Goal: Task Accomplishment & Management: Manage account settings

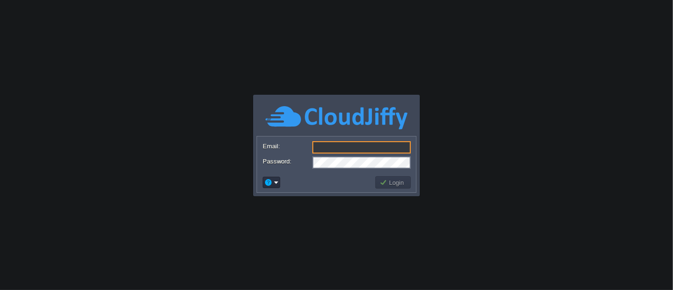
type input "[EMAIL_ADDRESS][DOMAIN_NAME]"
click at [397, 182] on button "Login" at bounding box center [392, 182] width 27 height 9
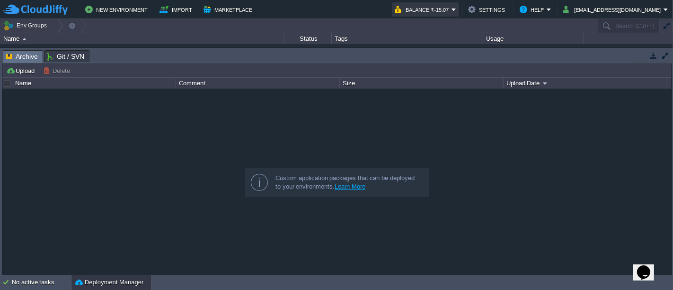
click at [451, 8] on button "Balance ₹-15.07" at bounding box center [423, 9] width 57 height 11
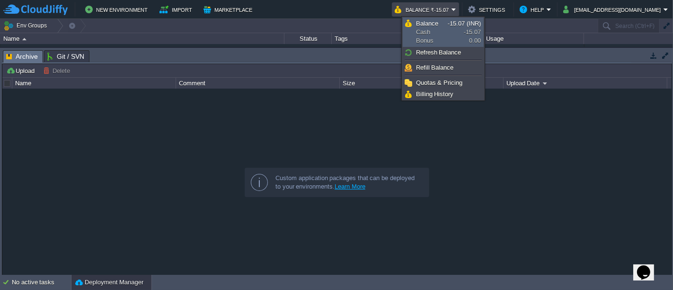
click at [438, 40] on span "Balance Cash Bonus" at bounding box center [432, 32] width 32 height 26
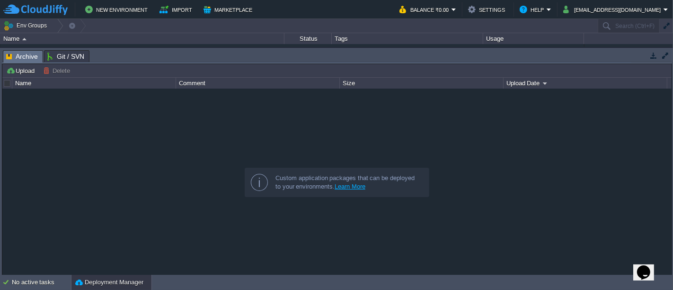
click at [651, 57] on button "button" at bounding box center [653, 55] width 9 height 9
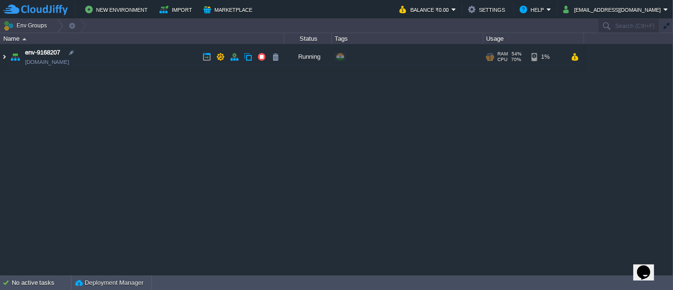
click at [3, 56] on img at bounding box center [4, 57] width 8 height 26
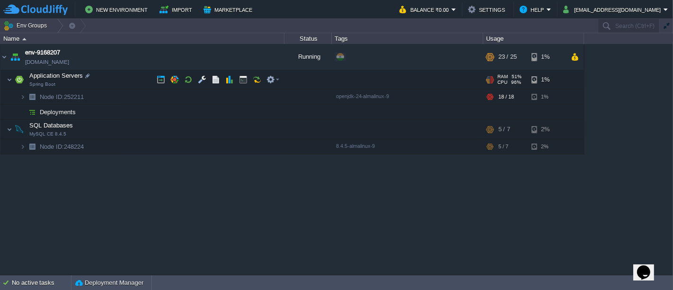
click at [622, 77] on div "env-9168207 env-9168207.in1.cloudjiffy.net Running + Add to Env Group RAM 54% C…" at bounding box center [336, 159] width 673 height 230
click at [655, 74] on div "env-9168207 env-9168207.in1.cloudjiffy.net Running + Add to Env Group RAM 54% C…" at bounding box center [336, 159] width 673 height 230
click at [189, 78] on button "button" at bounding box center [188, 79] width 9 height 9
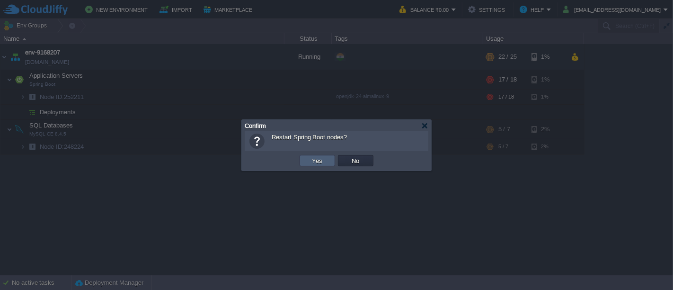
click at [319, 162] on button "Yes" at bounding box center [317, 160] width 16 height 9
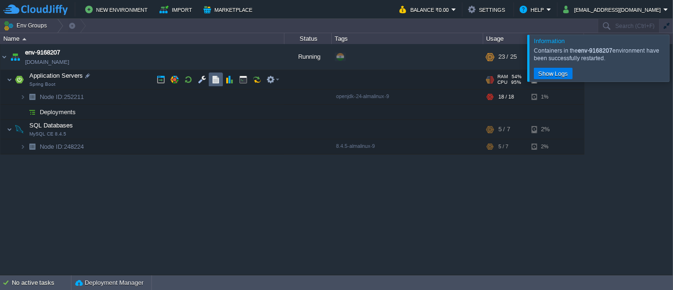
click at [213, 84] on td at bounding box center [216, 79] width 14 height 14
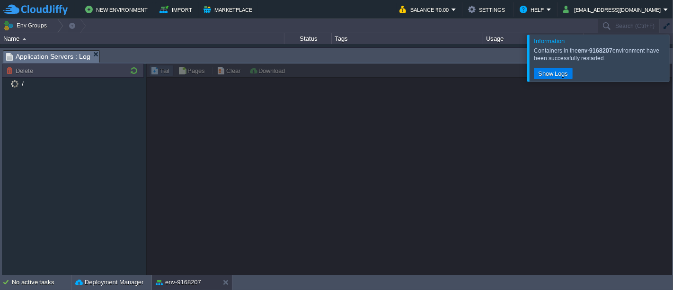
click at [672, 70] on div at bounding box center [684, 58] width 0 height 46
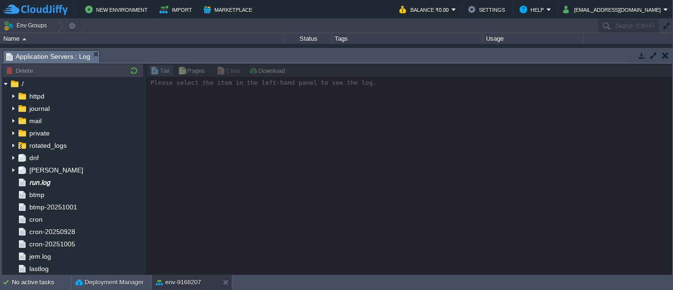
click at [640, 60] on td at bounding box center [641, 55] width 12 height 11
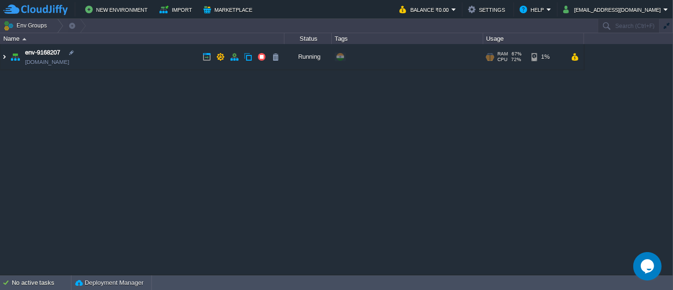
click at [4, 56] on img at bounding box center [4, 57] width 8 height 26
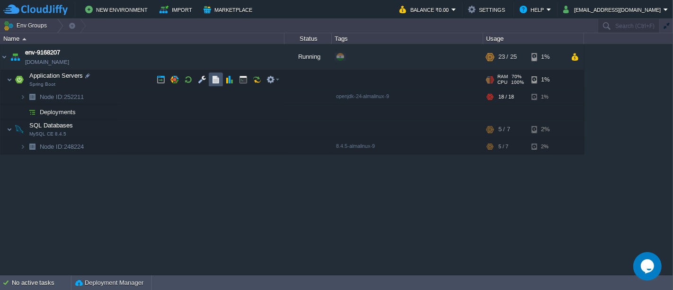
click at [215, 82] on button "button" at bounding box center [215, 79] width 9 height 9
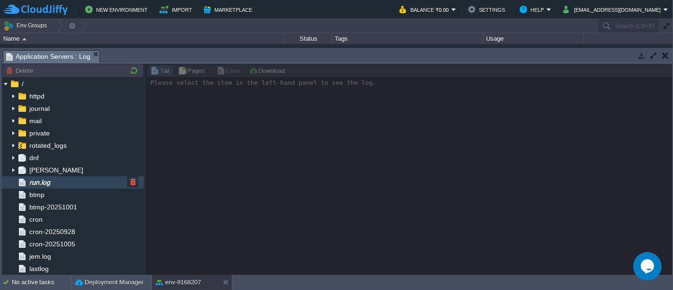
click at [55, 177] on div "run.log" at bounding box center [73, 182] width 142 height 12
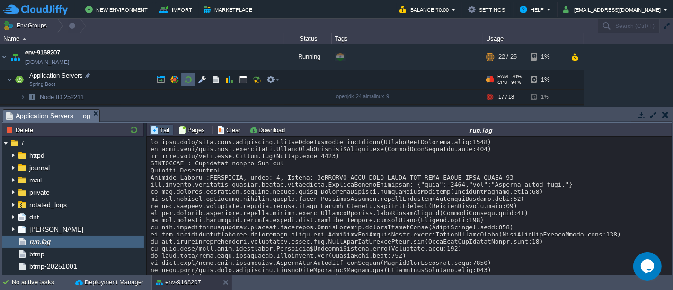
click at [184, 80] on button "button" at bounding box center [188, 79] width 9 height 9
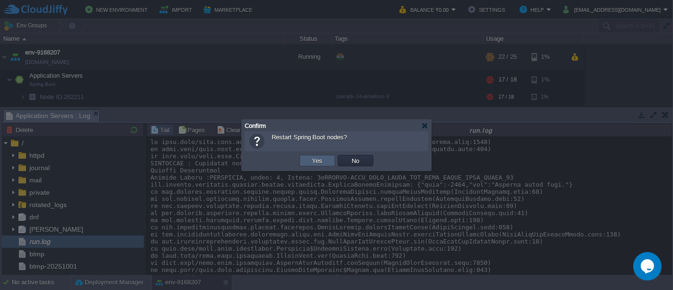
click at [309, 160] on button "Yes" at bounding box center [317, 160] width 16 height 9
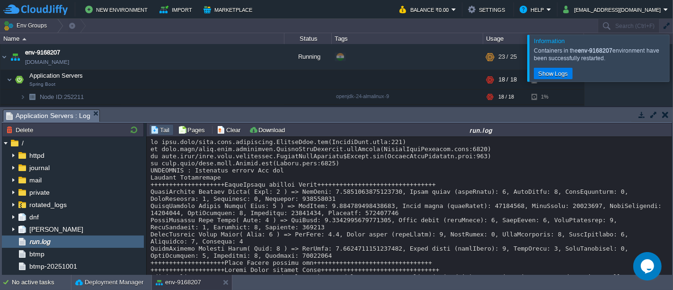
click at [672, 52] on div at bounding box center [684, 58] width 0 height 46
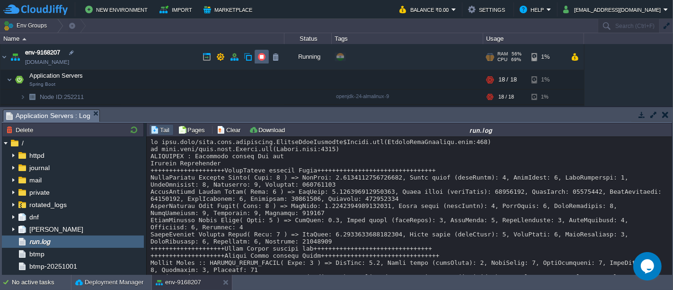
click at [260, 56] on button "button" at bounding box center [261, 57] width 9 height 9
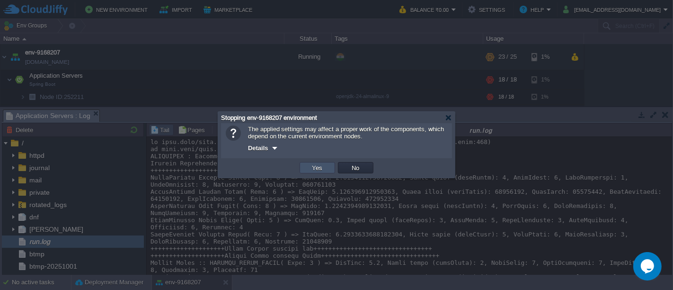
click at [322, 168] on button "Yes" at bounding box center [317, 167] width 16 height 9
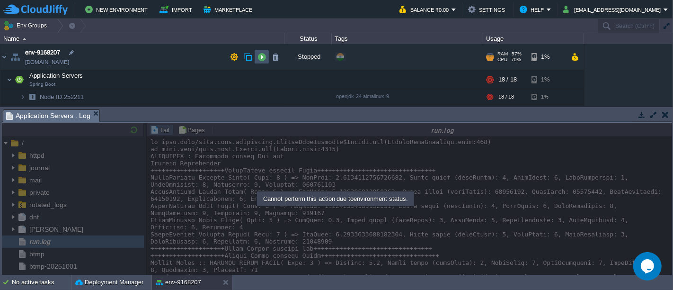
click at [261, 60] on button "button" at bounding box center [261, 57] width 9 height 9
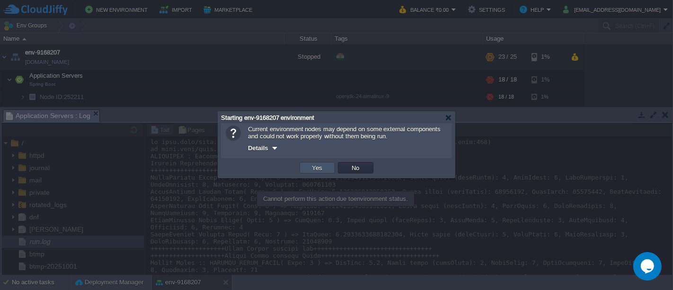
click at [309, 167] on button "Yes" at bounding box center [317, 167] width 16 height 9
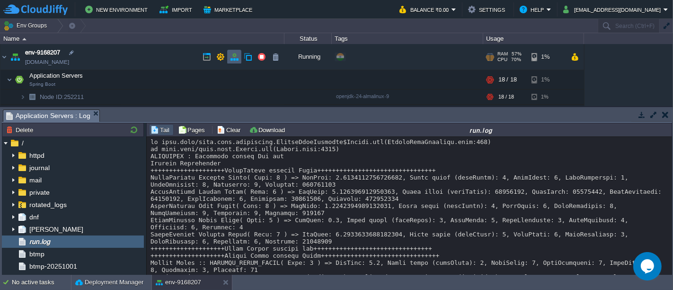
click at [229, 60] on td at bounding box center [234, 57] width 14 height 14
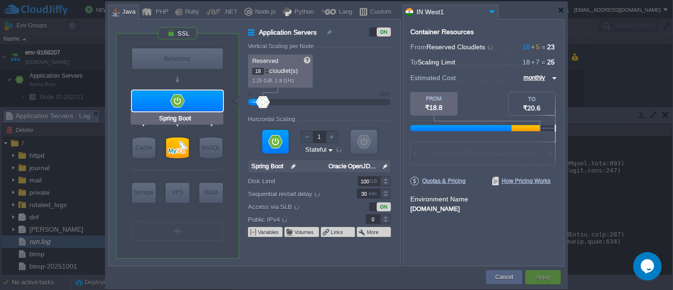
click at [209, 94] on div at bounding box center [177, 100] width 91 height 21
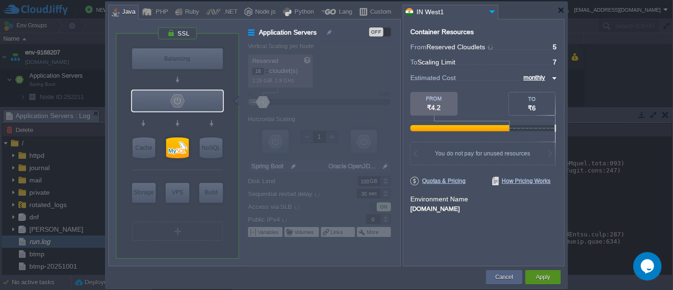
click at [543, 273] on button "Apply" at bounding box center [543, 276] width 14 height 9
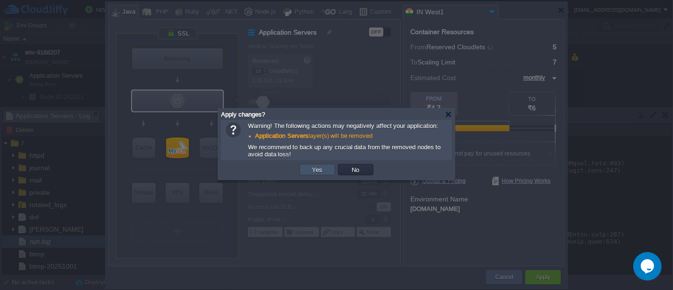
click at [317, 168] on button "Yes" at bounding box center [317, 169] width 16 height 9
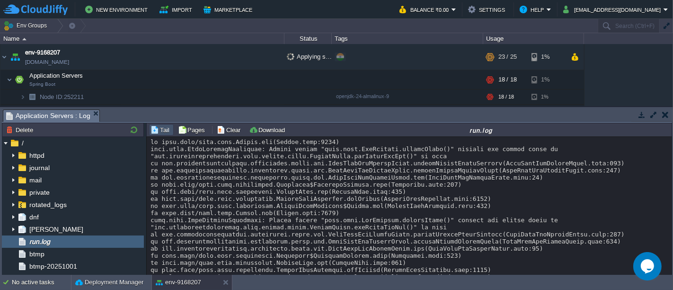
click at [666, 138] on div "Loading..." at bounding box center [410, 206] width 526 height 139
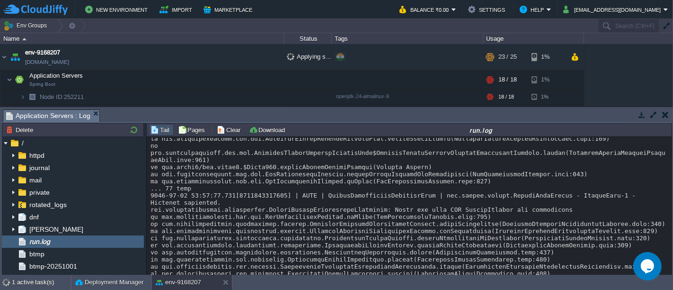
scroll to position [13884, 0]
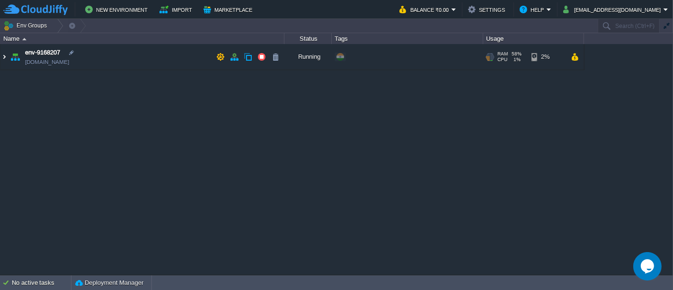
click at [4, 59] on img at bounding box center [4, 57] width 8 height 26
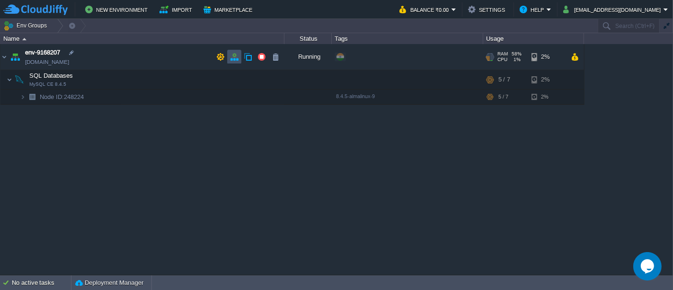
click at [235, 59] on button "button" at bounding box center [234, 57] width 9 height 9
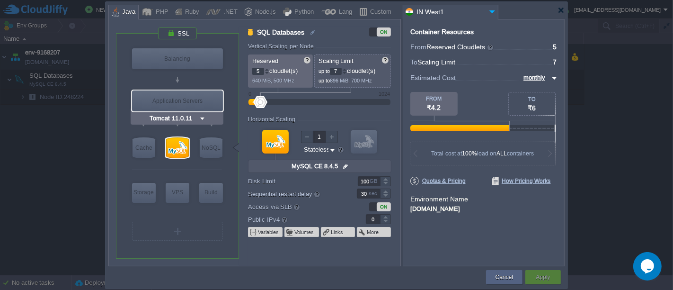
click at [202, 118] on img at bounding box center [202, 118] width 7 height 9
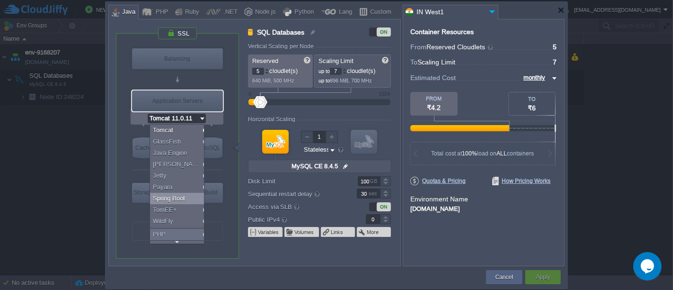
click at [189, 196] on div "Spring Boot" at bounding box center [178, 198] width 57 height 11
type input "Spring Boot"
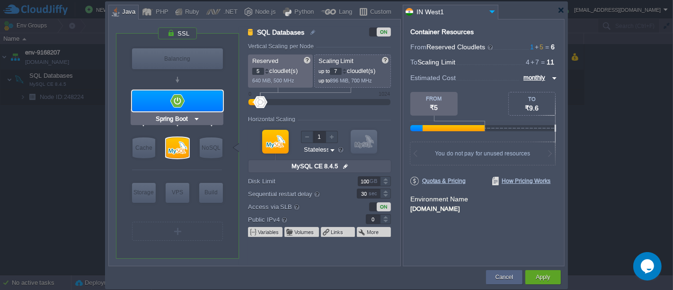
click at [216, 100] on div at bounding box center [177, 100] width 91 height 21
type input "Application Servers"
type input "1"
type input "4"
type input "Spring Boot"
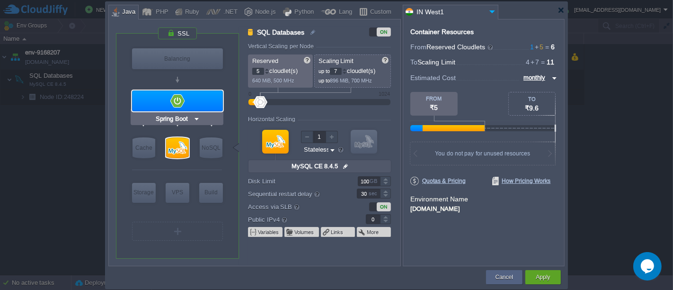
type input "Oracle OpenJD..."
type input "Stateful"
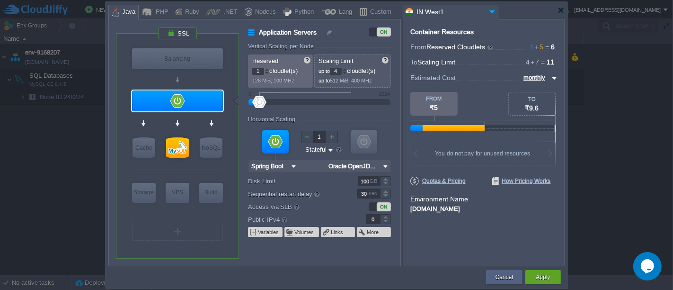
click at [266, 71] on div at bounding box center [267, 71] width 4 height 0
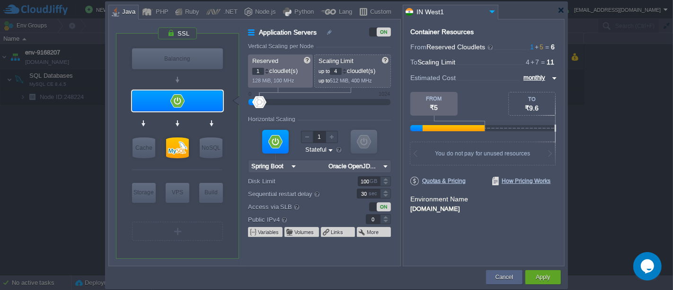
click at [266, 71] on div at bounding box center [267, 71] width 4 height 0
click at [267, 68] on div at bounding box center [266, 69] width 5 height 3
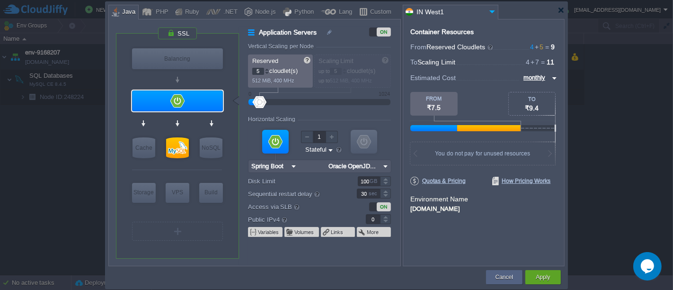
click at [267, 68] on div at bounding box center [266, 69] width 5 height 3
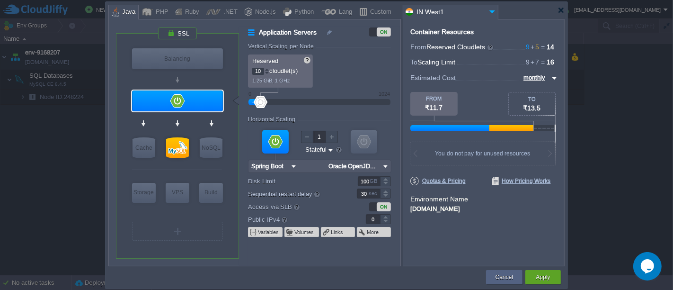
click at [267, 68] on div at bounding box center [266, 69] width 5 height 3
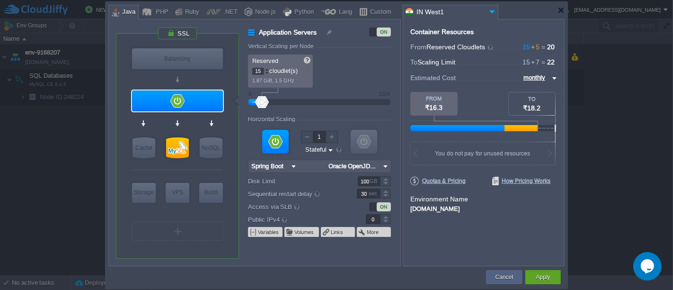
click at [267, 68] on div at bounding box center [266, 69] width 5 height 3
type input "18"
click at [267, 68] on div at bounding box center [266, 69] width 5 height 3
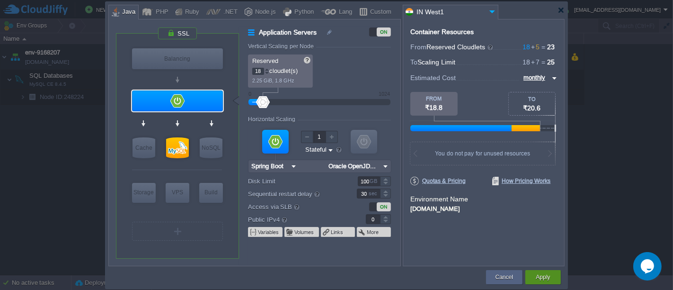
click at [549, 275] on button "Apply" at bounding box center [543, 276] width 14 height 9
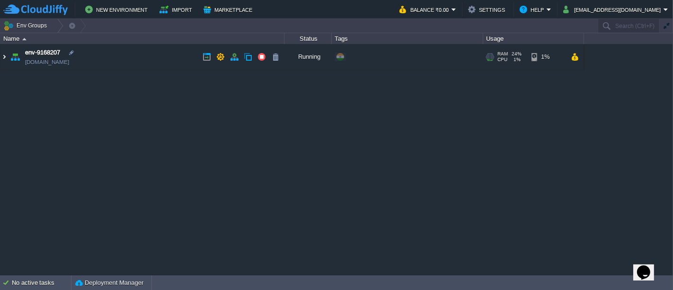
click at [0, 58] on img at bounding box center [4, 57] width 8 height 26
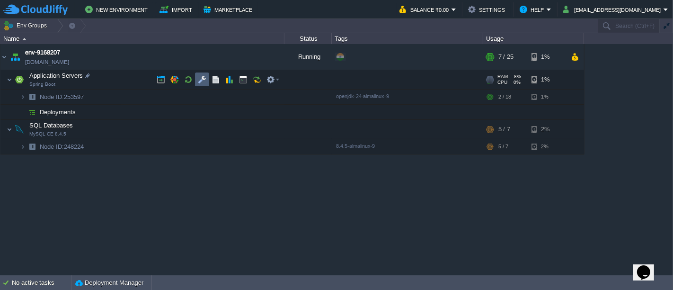
click at [196, 78] on td at bounding box center [202, 79] width 14 height 14
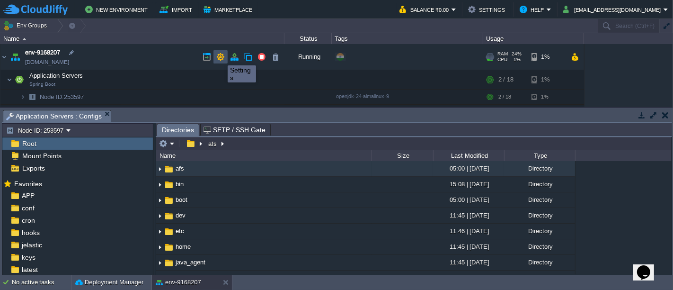
click at [221, 57] on button "button" at bounding box center [220, 57] width 9 height 9
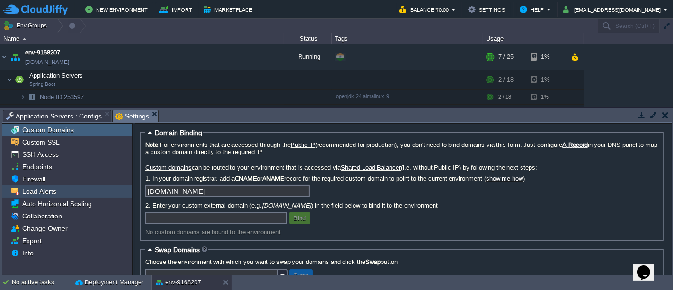
click at [47, 192] on span "Load Alerts" at bounding box center [38, 191] width 37 height 9
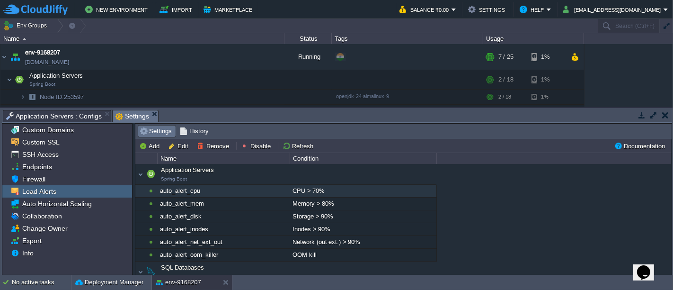
click at [268, 186] on div "auto_alert_cpu" at bounding box center [224, 191] width 132 height 12
click at [254, 145] on button "Disable" at bounding box center [257, 145] width 33 height 9
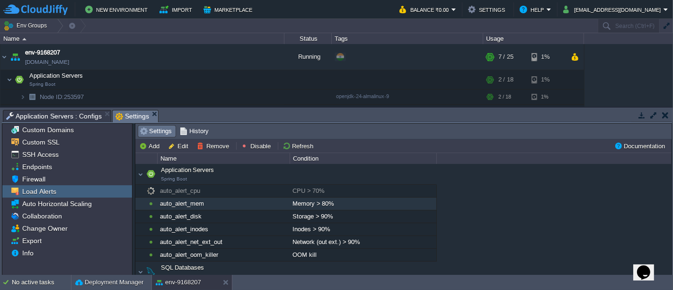
click at [266, 202] on div "auto_alert_mem" at bounding box center [224, 203] width 132 height 12
click at [251, 140] on td "Disable" at bounding box center [256, 145] width 35 height 11
click at [51, 154] on span "SSH Access" at bounding box center [40, 154] width 40 height 9
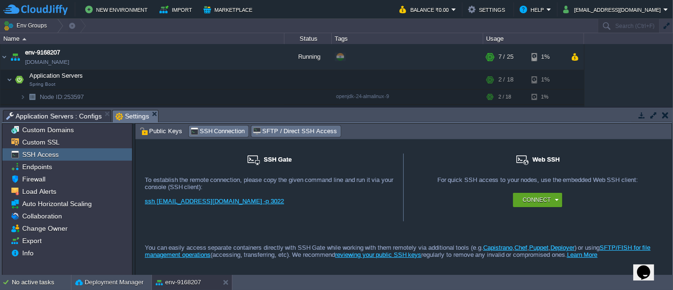
click at [307, 134] on span "SFTP / Direct SSH Access" at bounding box center [295, 131] width 84 height 10
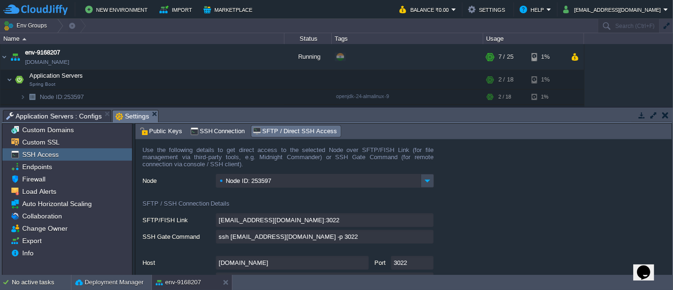
drag, startPoint x: 672, startPoint y: 149, endPoint x: 672, endPoint y: 194, distance: 45.4
click at [672, 194] on div "Tasks Activity Log Archive Git / SVN Application Servers : Configs Settings Nod…" at bounding box center [337, 190] width 674 height 167
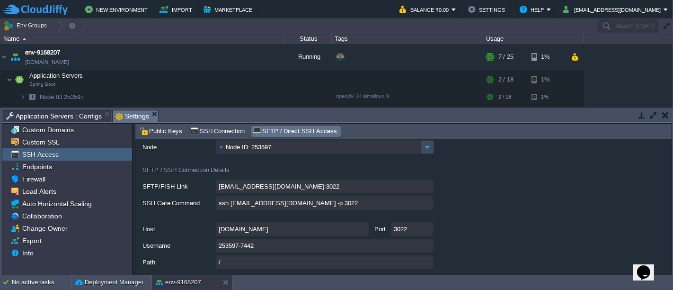
scroll to position [40, 0]
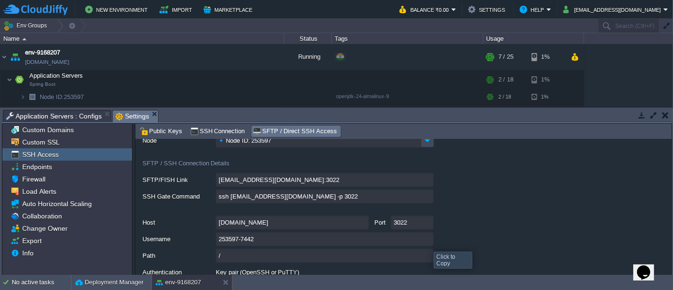
click at [426, 243] on input "253597-7442" at bounding box center [325, 239] width 218 height 14
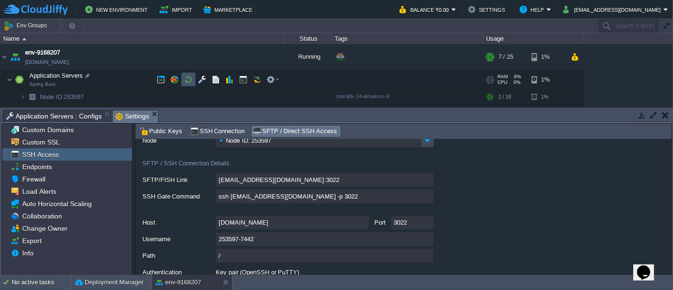
click at [192, 79] on button "button" at bounding box center [188, 79] width 9 height 9
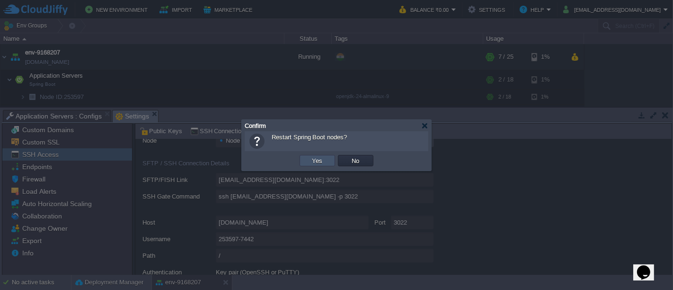
click at [320, 163] on button "Yes" at bounding box center [317, 160] width 16 height 9
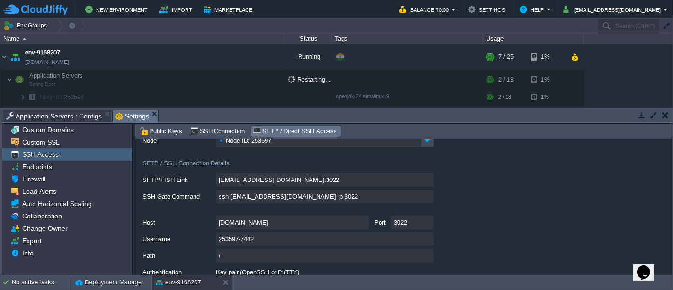
click at [662, 114] on button "button" at bounding box center [665, 115] width 7 height 9
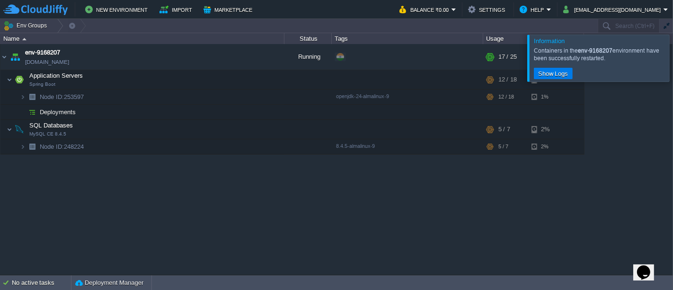
click at [672, 73] on div at bounding box center [684, 58] width 0 height 46
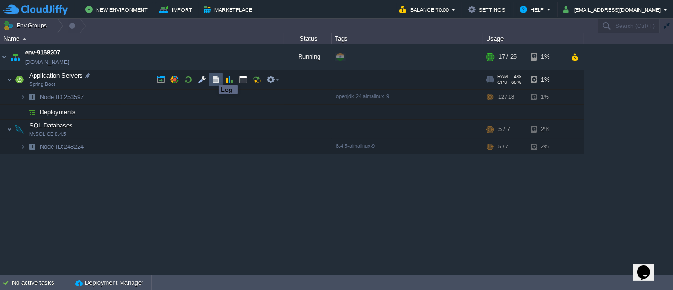
click at [211, 76] on button "button" at bounding box center [215, 79] width 9 height 9
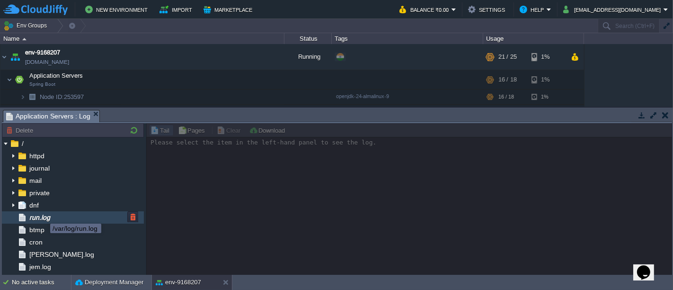
click at [43, 215] on span "run.log" at bounding box center [39, 217] width 24 height 9
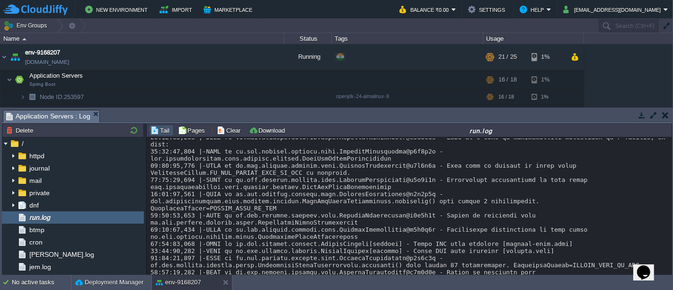
scroll to position [11372, 0]
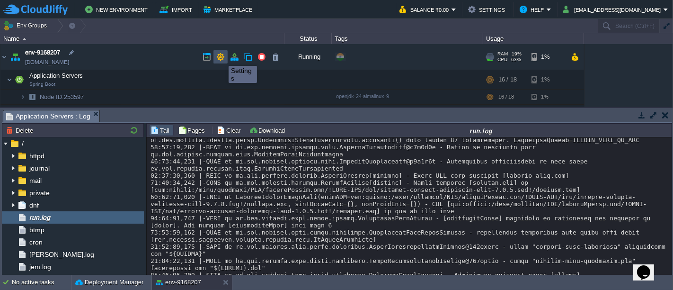
click at [221, 57] on button "button" at bounding box center [220, 57] width 9 height 9
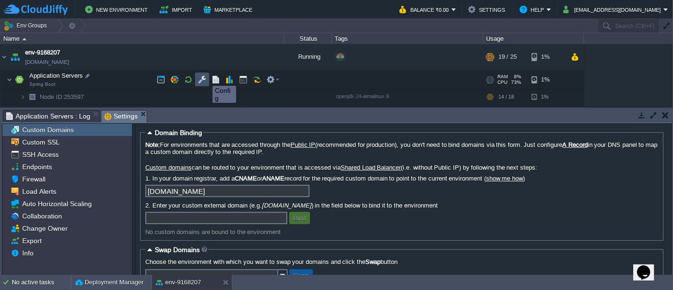
click at [202, 78] on button "button" at bounding box center [202, 79] width 9 height 9
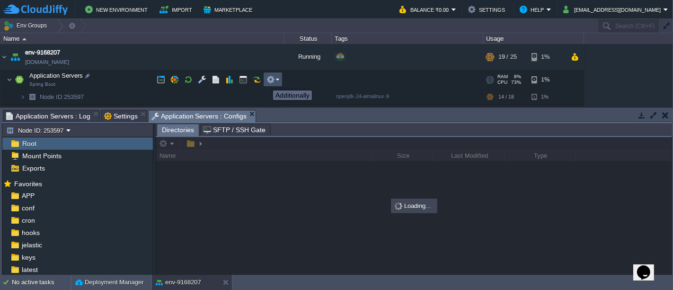
click at [274, 82] on button "button" at bounding box center [270, 79] width 9 height 9
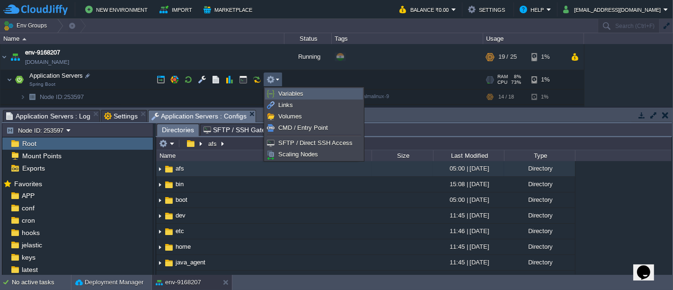
click at [277, 92] on link "Variables" at bounding box center [313, 93] width 97 height 10
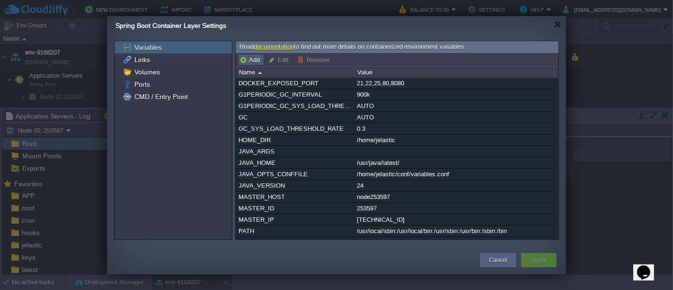
click at [256, 60] on button "Add" at bounding box center [250, 59] width 23 height 9
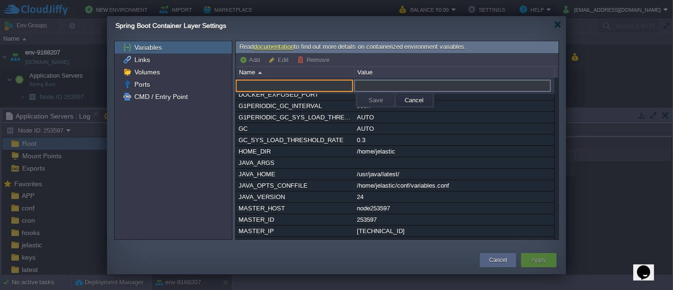
click at [278, 88] on input "text" at bounding box center [294, 85] width 117 height 12
paste input "Lo ips d Sitame Cons adipisc el SeddoEiusm tempo in utlaboreetd magnaali, eni a…"
type input "Lo ips d Sitame Cons adipisc el SeddoEiusm tempo in utlaboreetd magnaali, eni a…"
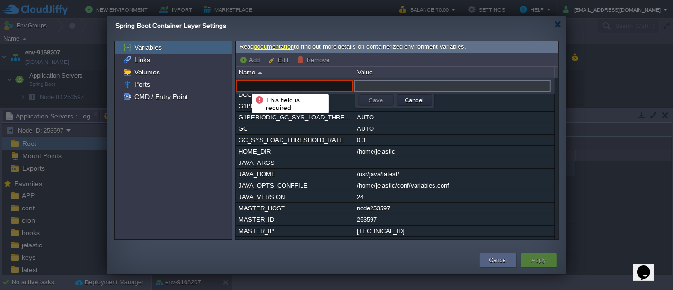
click at [245, 86] on input "text" at bounding box center [294, 85] width 117 height 12
paste input "SPRING_PROFILES_ACTIVE"
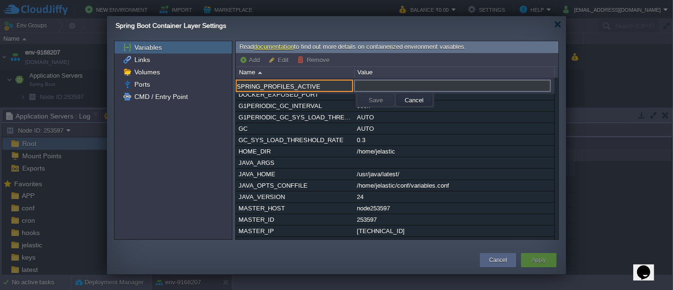
type input "SPRING_PROFILES_ACTIVE"
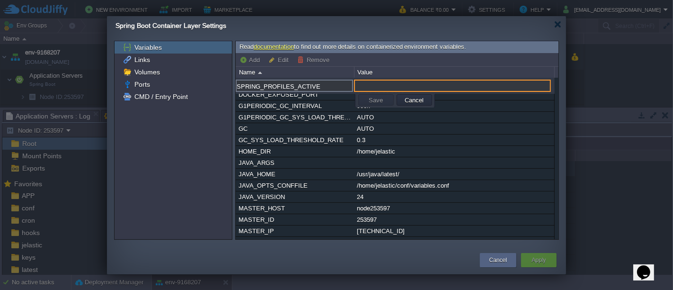
click at [390, 90] on input "text" at bounding box center [452, 85] width 197 height 12
type input "cloudin"
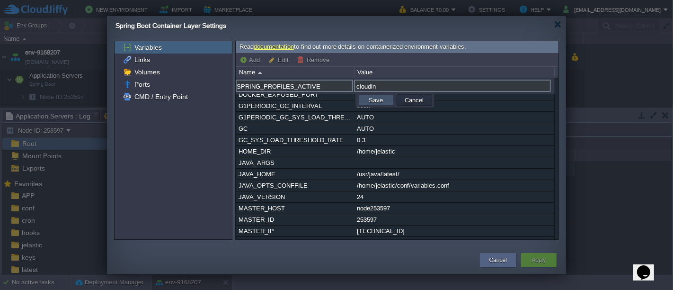
click at [382, 99] on button "Save" at bounding box center [376, 100] width 20 height 9
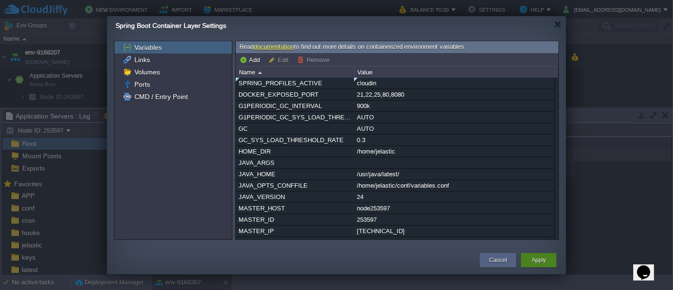
click at [542, 259] on button "Apply" at bounding box center [538, 259] width 14 height 9
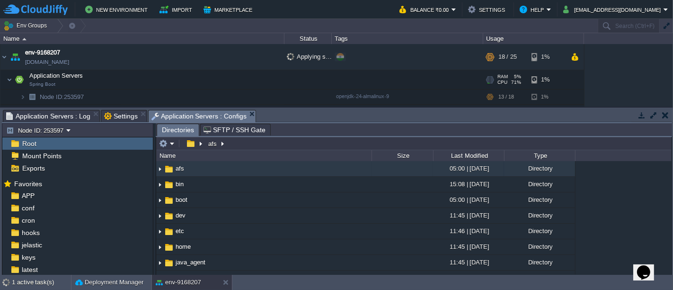
click at [66, 118] on span "Application Servers : Log" at bounding box center [48, 115] width 84 height 11
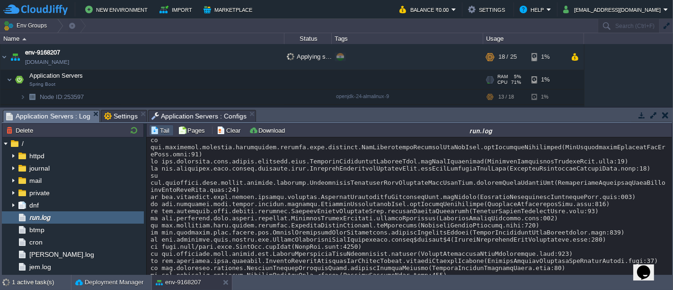
scroll to position [16867, 0]
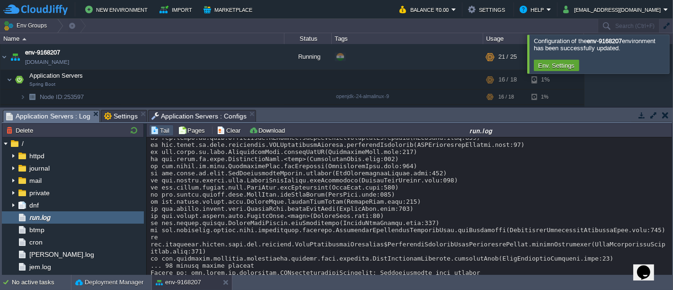
click at [672, 56] on div at bounding box center [684, 54] width 0 height 38
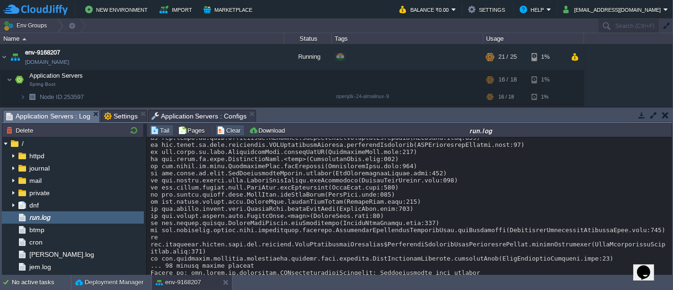
click at [226, 128] on button "Clear" at bounding box center [230, 130] width 26 height 9
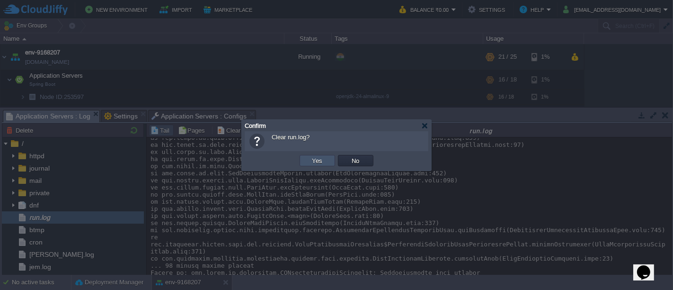
click at [315, 160] on button "Yes" at bounding box center [317, 160] width 16 height 9
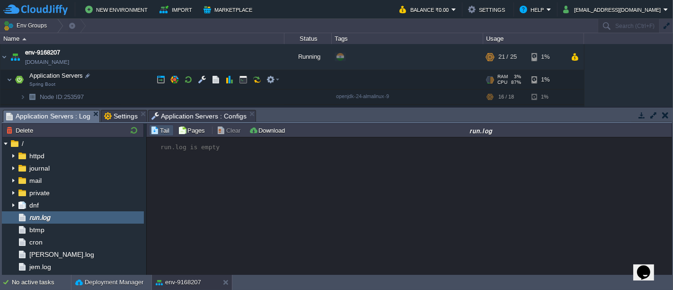
scroll to position [0, 0]
click at [185, 79] on button "button" at bounding box center [188, 79] width 9 height 9
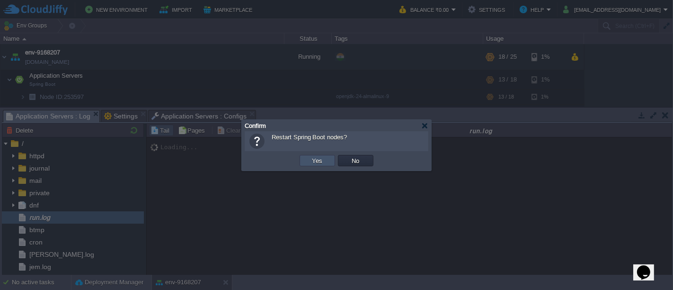
click at [309, 159] on button "Yes" at bounding box center [317, 160] width 16 height 9
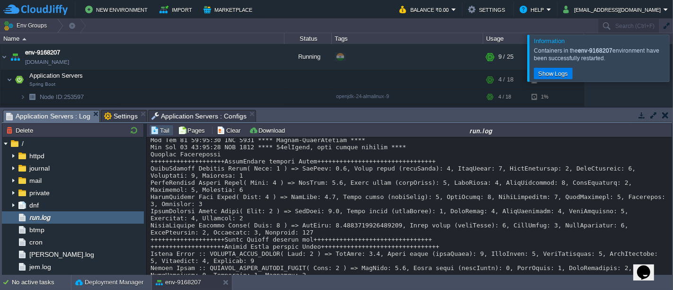
scroll to position [5484, 0]
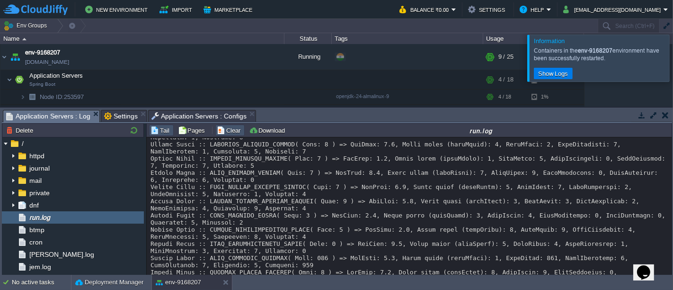
click at [223, 130] on button "Clear" at bounding box center [230, 130] width 26 height 9
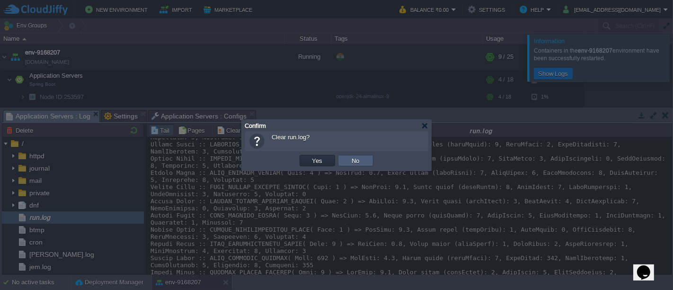
click at [365, 164] on td "No" at bounding box center [355, 160] width 35 height 11
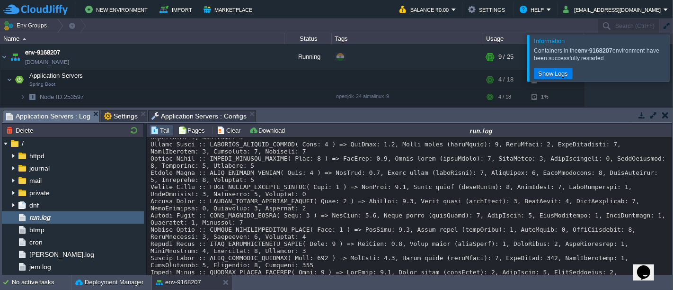
scroll to position [5498, 0]
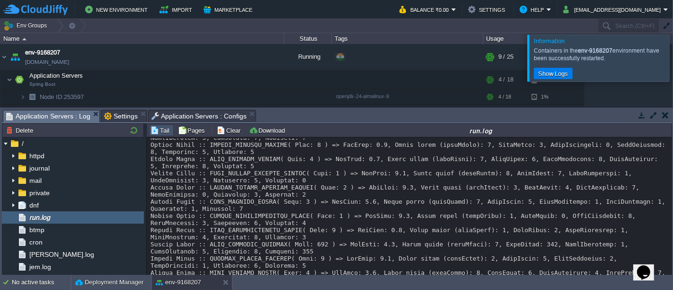
click at [667, 117] on button "button" at bounding box center [665, 115] width 7 height 9
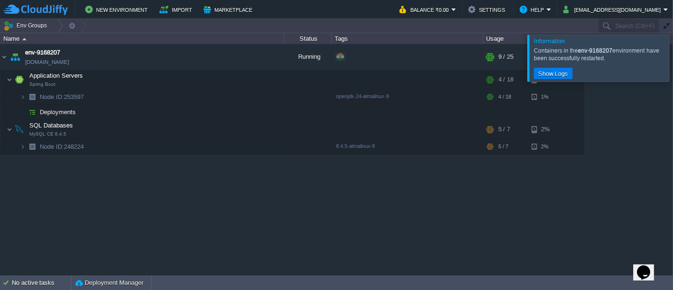
click at [672, 56] on div at bounding box center [684, 58] width 0 height 46
